Goal: Task Accomplishment & Management: Complete application form

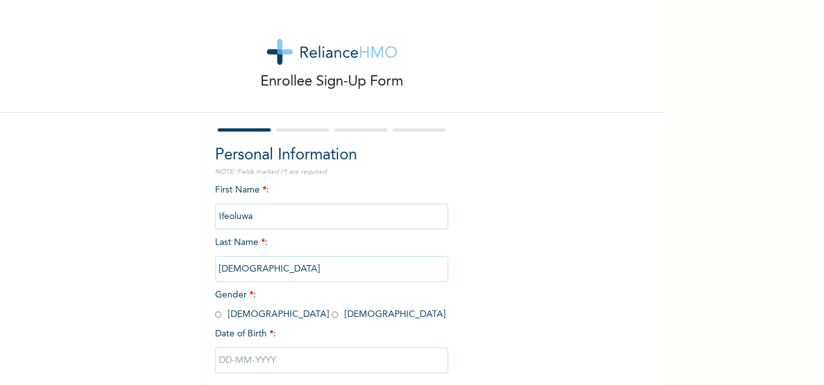
click at [331, 317] on input "radio" at bounding box center [334, 314] width 6 height 12
radio input "true"
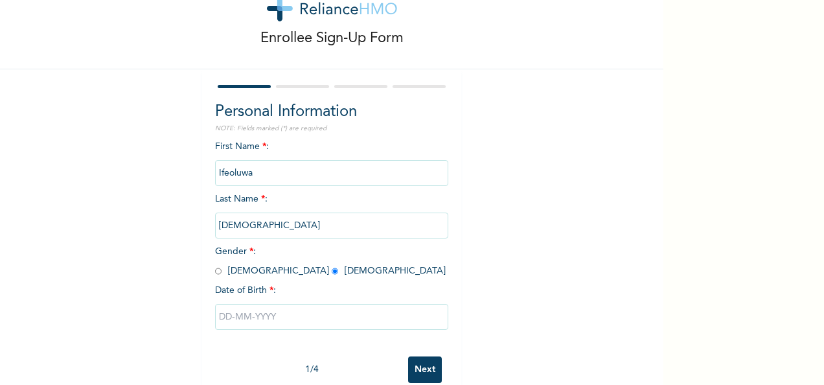
scroll to position [73, 0]
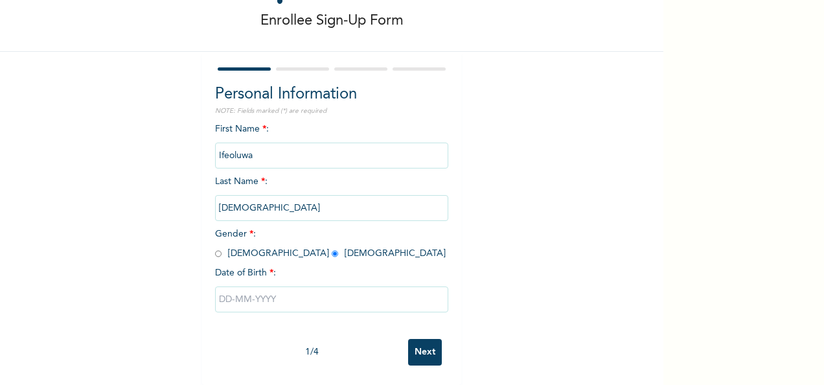
click at [251, 292] on input "text" at bounding box center [331, 299] width 233 height 26
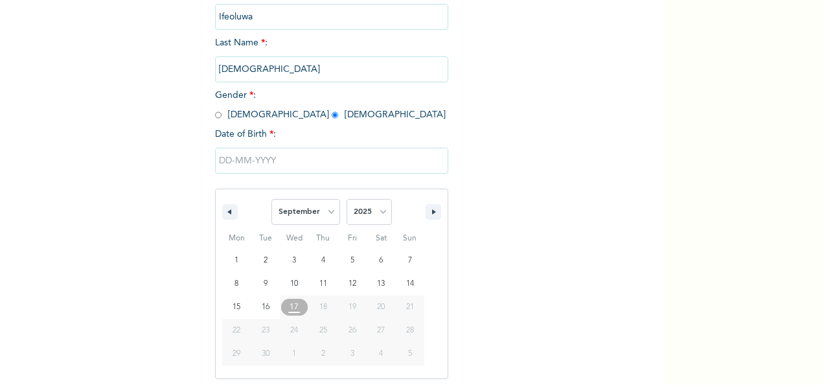
scroll to position [205, 0]
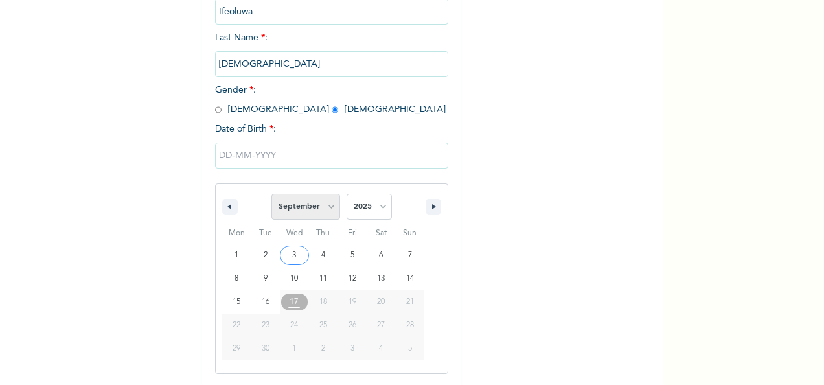
click at [322, 209] on select "January February March April May June July August September October November De…" at bounding box center [305, 207] width 69 height 26
select select "5"
click at [271, 195] on select "January February March April May June July August September October November De…" at bounding box center [305, 207] width 69 height 26
click at [379, 208] on select "2025 2024 2023 2022 2021 2020 2019 2018 2017 2016 2015 2014 2013 2012 2011 2010…" at bounding box center [368, 207] width 45 height 26
select select "1995"
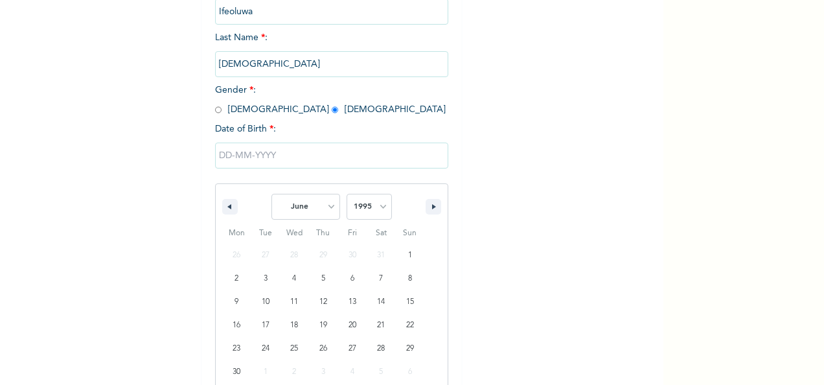
click at [346, 195] on select "2025 2024 2023 2022 2021 2020 2019 2018 2017 2016 2015 2014 2013 2012 2011 2010…" at bounding box center [368, 207] width 45 height 26
type input "06/09/1995"
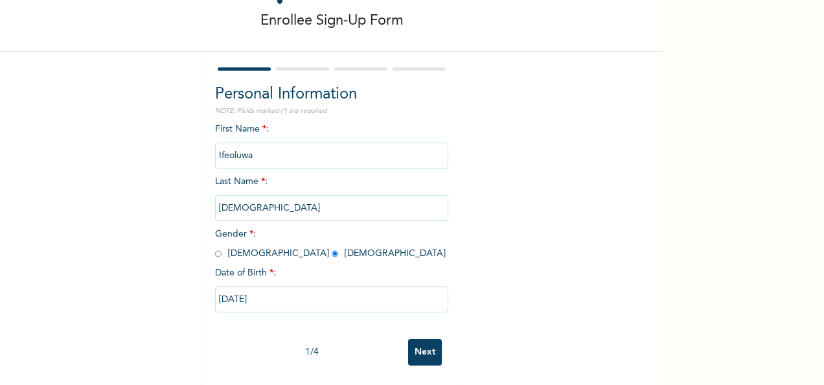
click at [408, 346] on input "Next" at bounding box center [425, 352] width 34 height 27
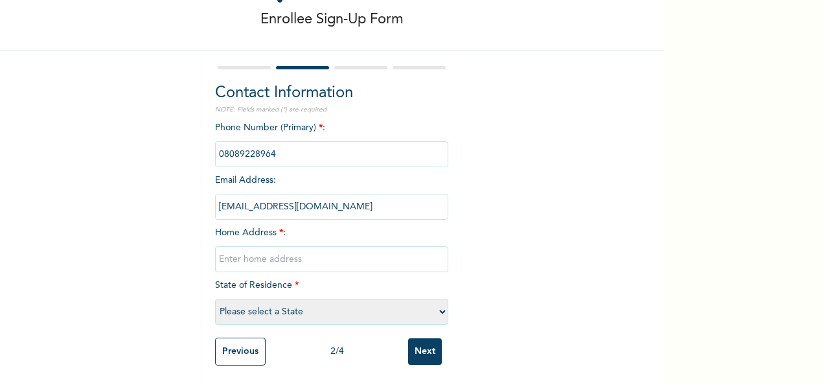
click at [309, 256] on input "text" at bounding box center [331, 259] width 233 height 26
type input "n"
type input "No 9, Oyadiran Street, Yaba"
click at [434, 303] on select "Please select a State Abia Abuja (FCT) Adamawa Akwa Ibom Anambra Bauchi Bayelsa…" at bounding box center [331, 311] width 233 height 26
select select "25"
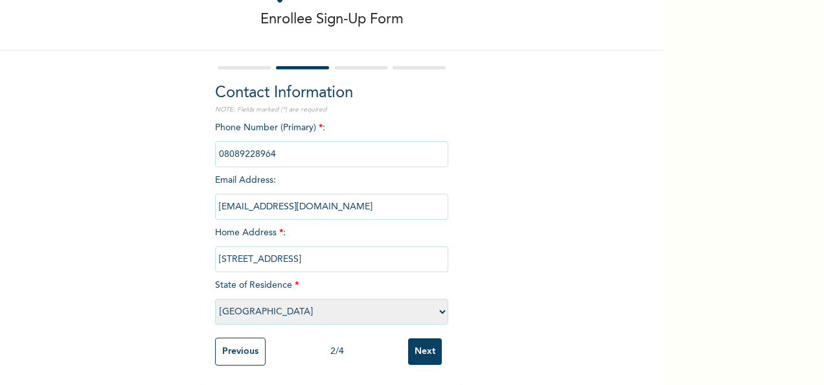
click at [215, 298] on select "Please select a State Abia Abuja (FCT) Adamawa Akwa Ibom Anambra Bauchi Bayelsa…" at bounding box center [331, 311] width 233 height 26
click at [412, 338] on input "Next" at bounding box center [425, 351] width 34 height 27
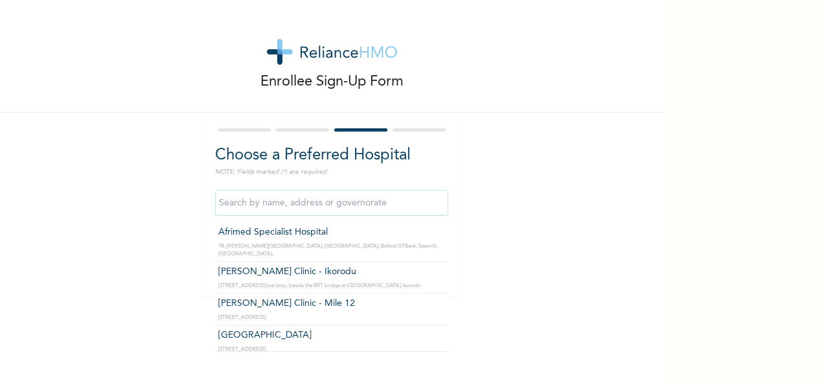
click at [331, 208] on input "text" at bounding box center [331, 203] width 233 height 26
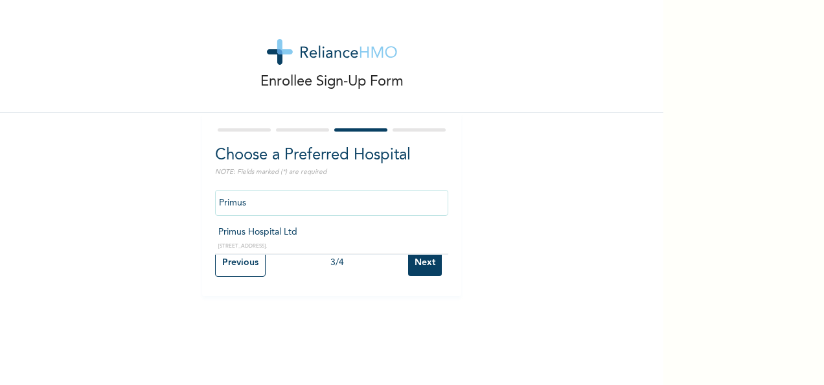
type input "Primus Hospital Ltd"
click at [413, 267] on input "Next" at bounding box center [425, 262] width 34 height 27
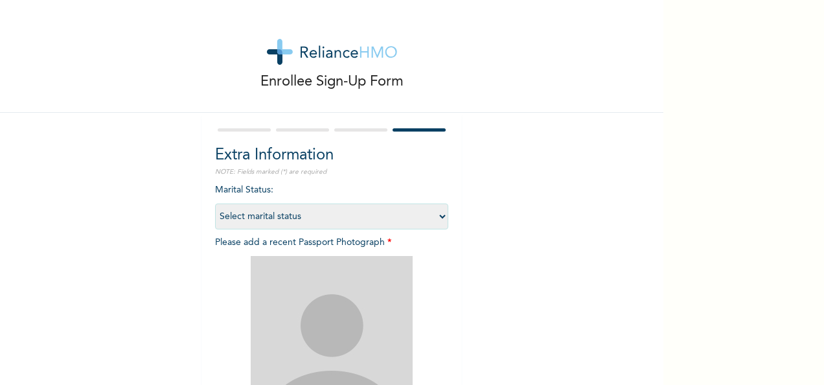
click at [436, 218] on select "Select marital status Single Married Divorced Widow/Widower" at bounding box center [331, 216] width 233 height 26
select select "2"
click at [215, 203] on select "Select marital status Single Married Divorced Widow/Widower" at bounding box center [331, 216] width 233 height 26
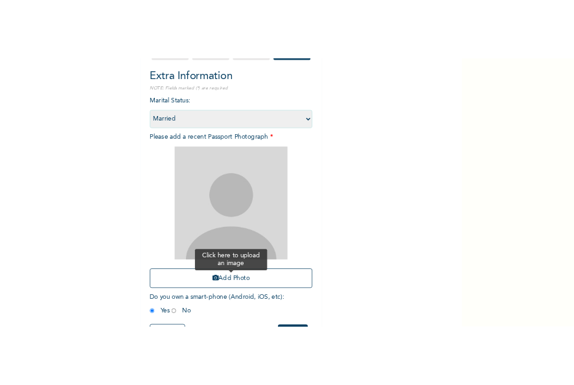
scroll to position [184, 0]
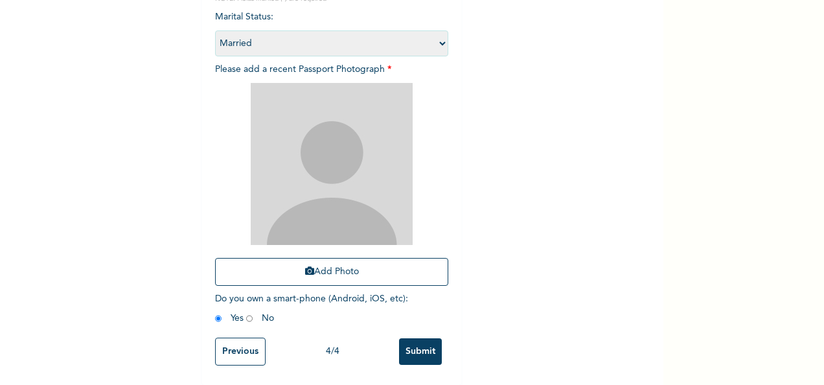
click at [335, 181] on img at bounding box center [332, 164] width 162 height 162
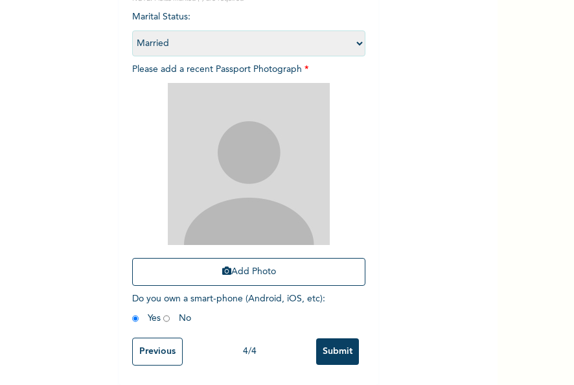
scroll to position [119, 0]
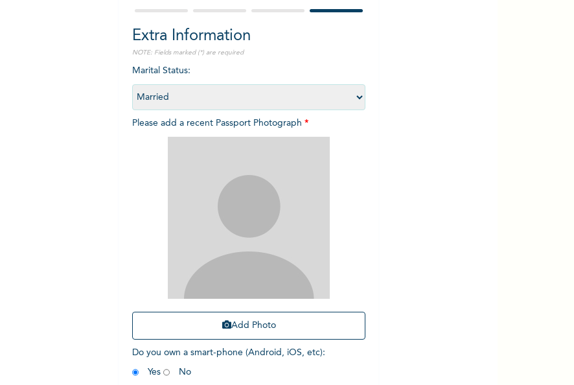
click at [241, 243] on img at bounding box center [249, 218] width 162 height 162
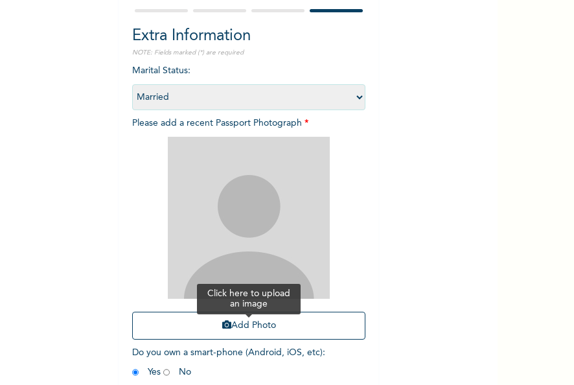
click at [260, 326] on button "Add Photo" at bounding box center [248, 325] width 233 height 28
click at [230, 329] on button "Add Photo" at bounding box center [248, 325] width 233 height 28
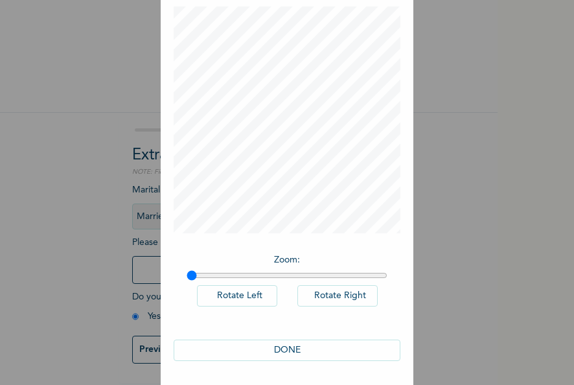
scroll to position [67, 0]
click at [261, 349] on button "DONE" at bounding box center [287, 349] width 227 height 21
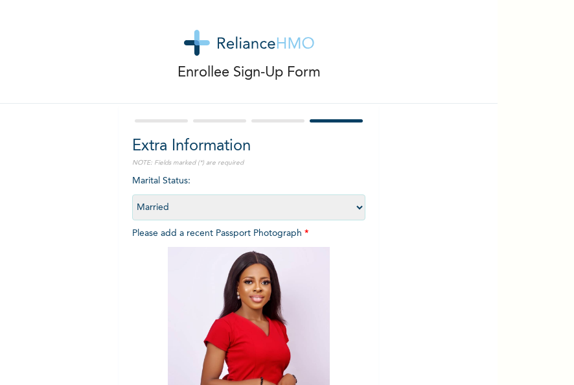
scroll to position [184, 0]
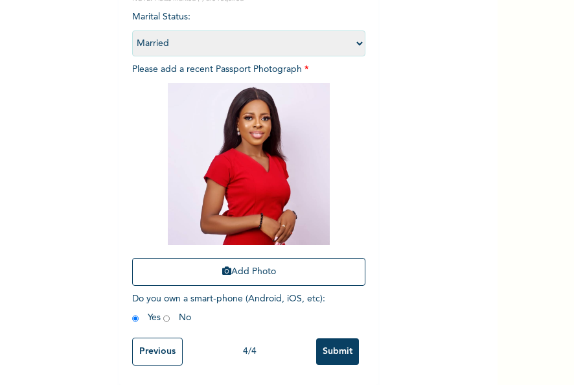
click at [333, 343] on input "Submit" at bounding box center [337, 351] width 43 height 27
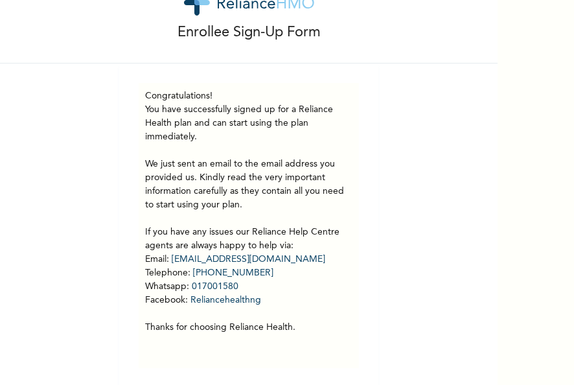
scroll to position [62, 0]
